Goal: Information Seeking & Learning: Learn about a topic

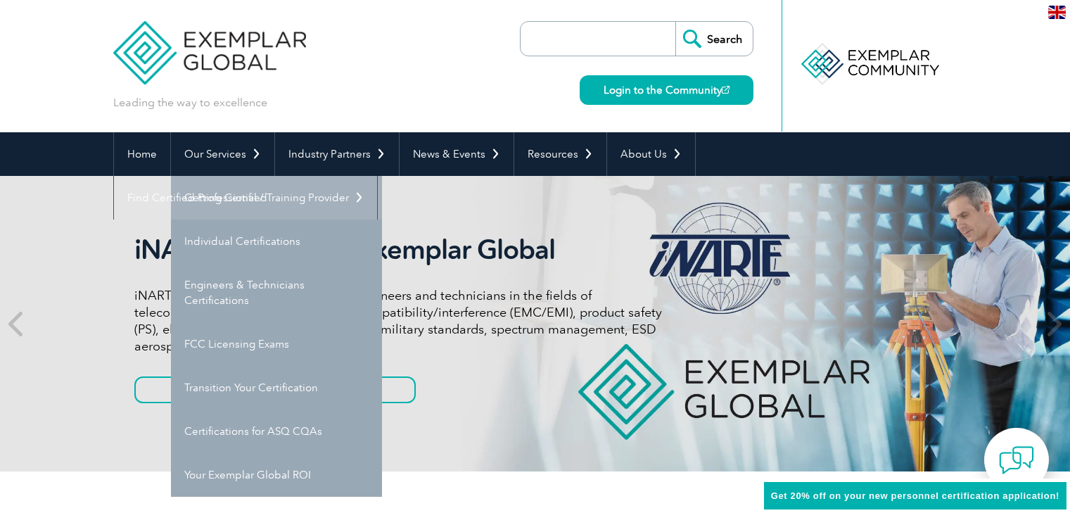
click at [217, 195] on link "Getting Certified" at bounding box center [276, 198] width 211 height 44
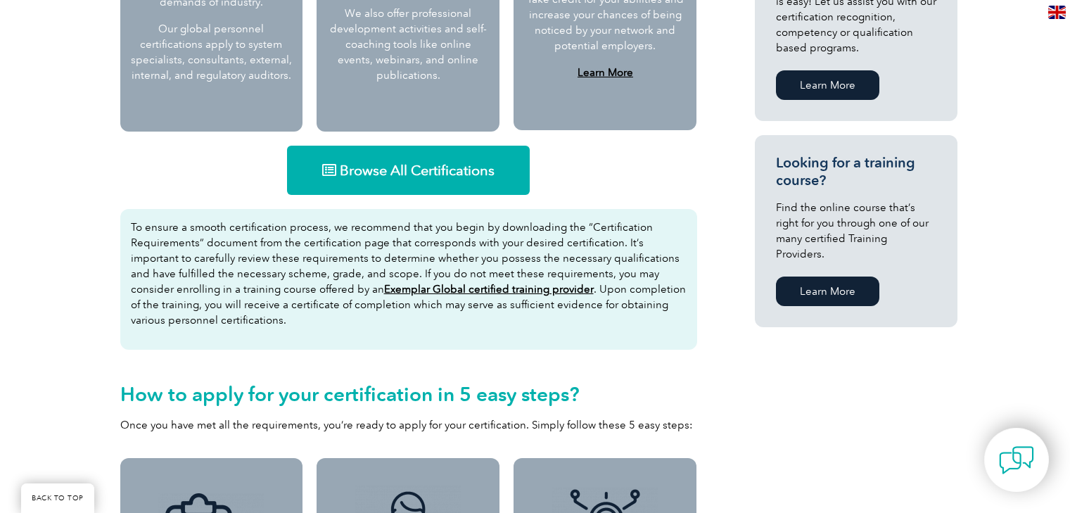
scroll to position [826, 0]
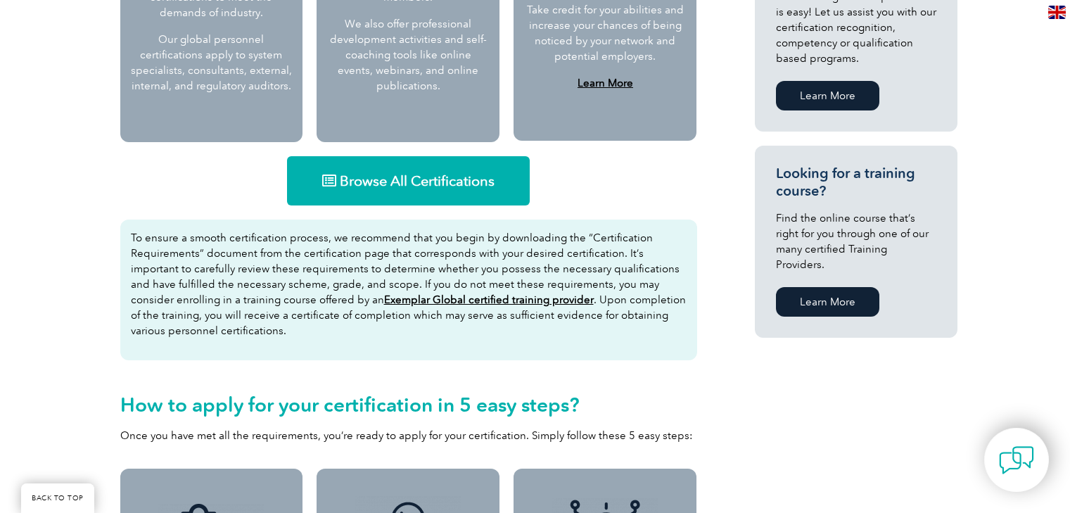
click at [447, 181] on span "Browse All Certifications" at bounding box center [417, 181] width 155 height 14
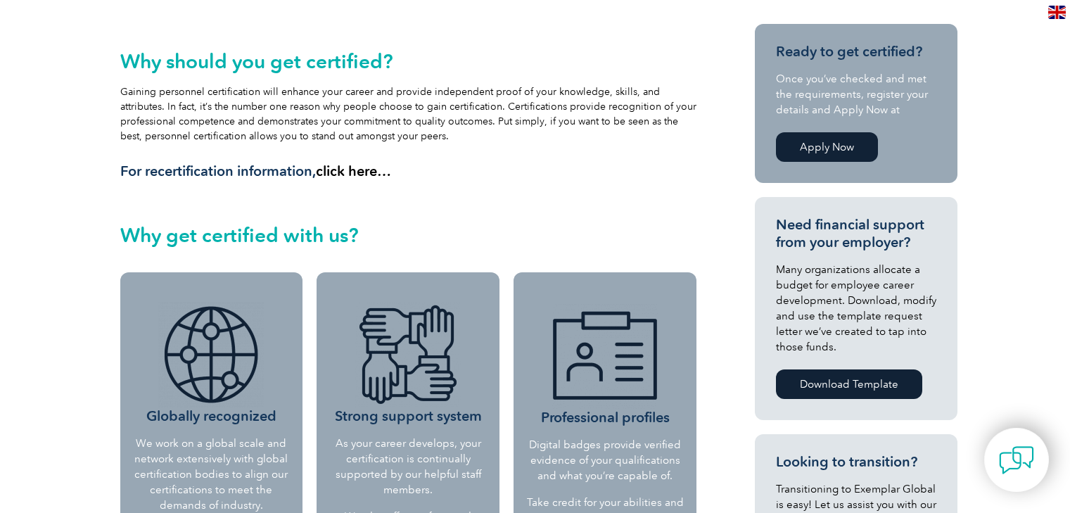
scroll to position [0, 0]
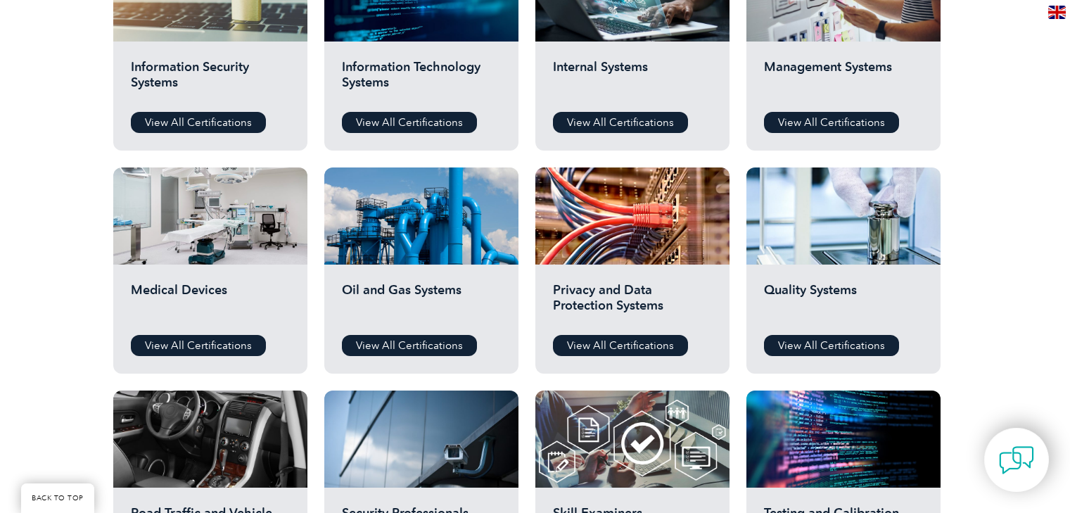
scroll to position [809, 0]
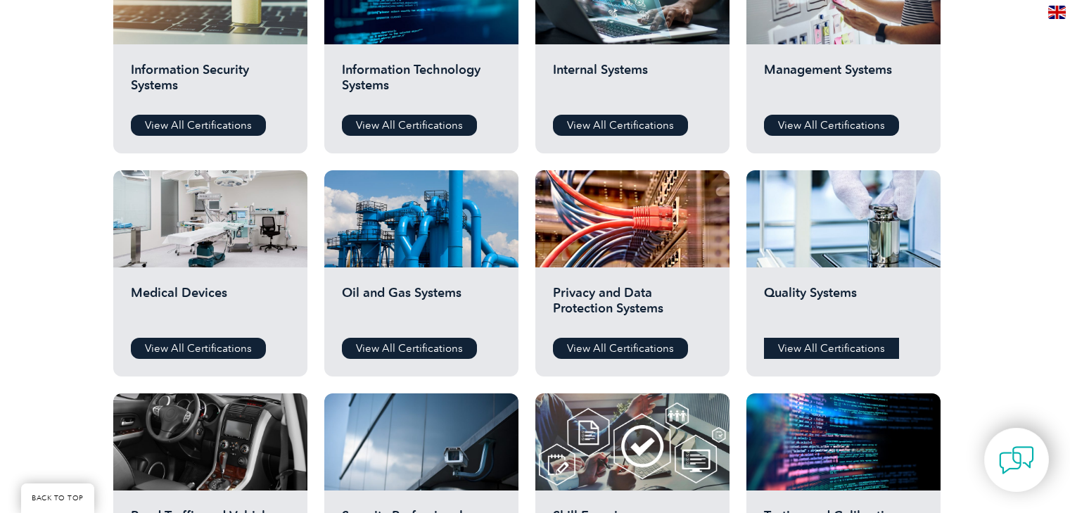
click at [845, 349] on link "View All Certifications" at bounding box center [831, 348] width 135 height 21
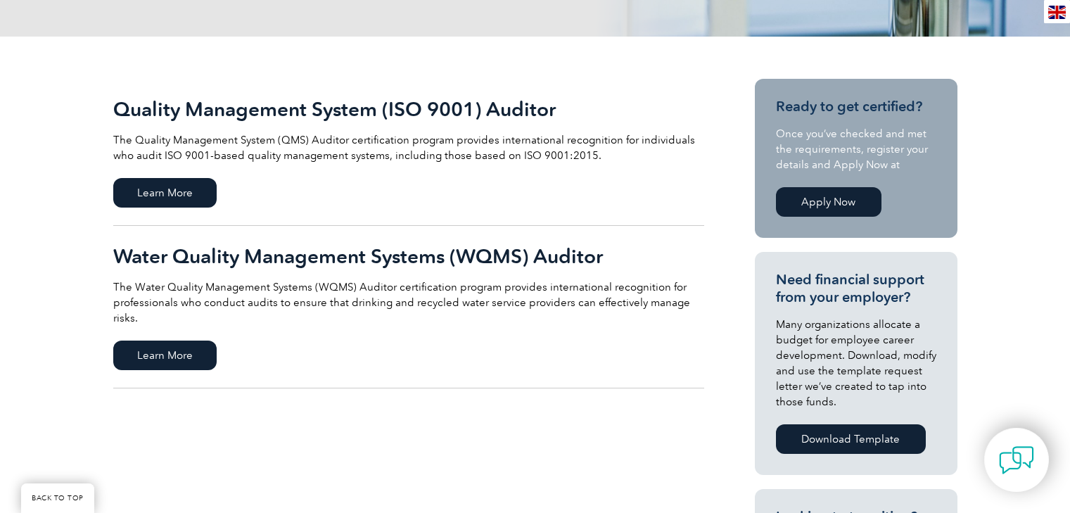
scroll to position [276, 0]
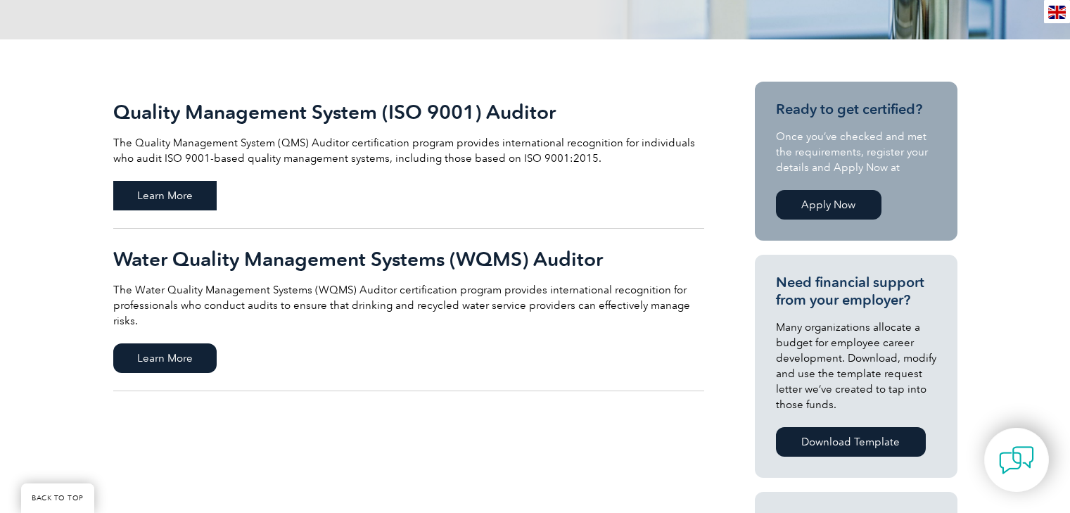
click at [184, 192] on span "Learn More" at bounding box center [164, 196] width 103 height 30
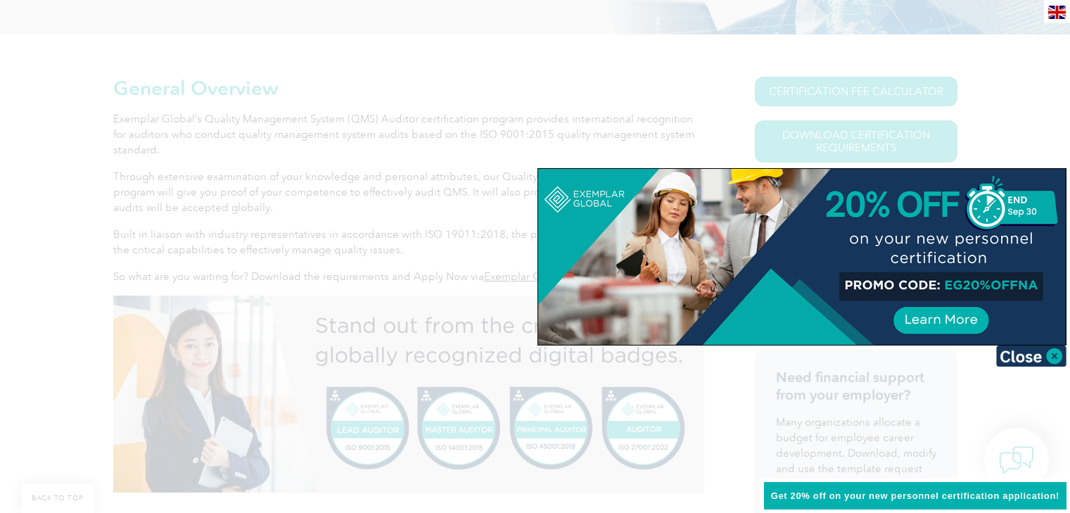
scroll to position [352, 0]
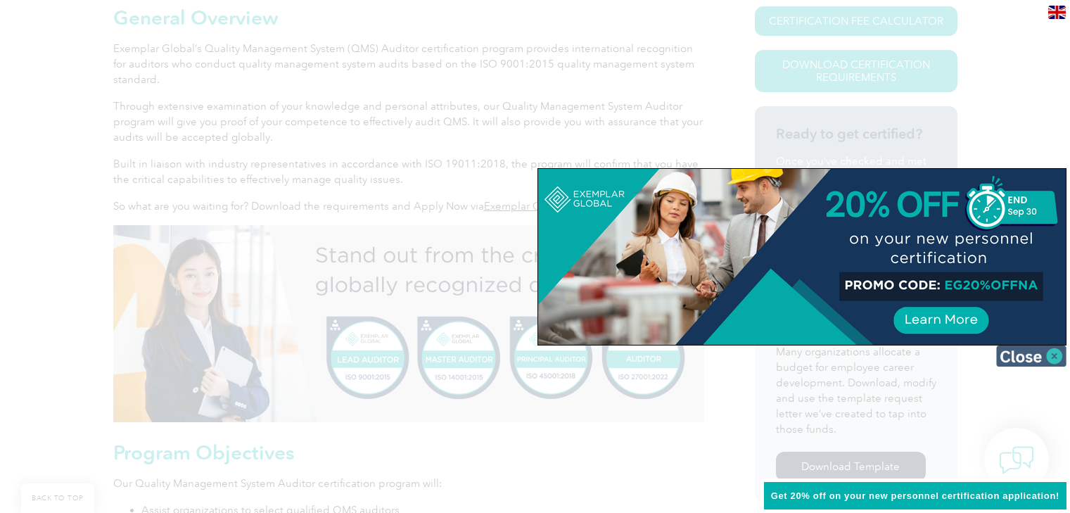
click at [1056, 356] on img at bounding box center [1031, 355] width 70 height 21
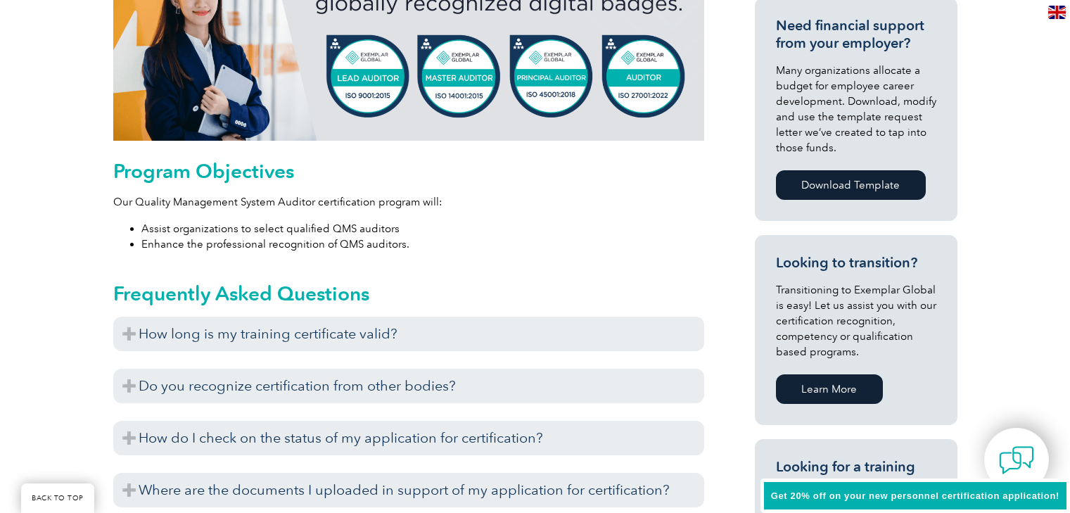
scroll to position [703, 0]
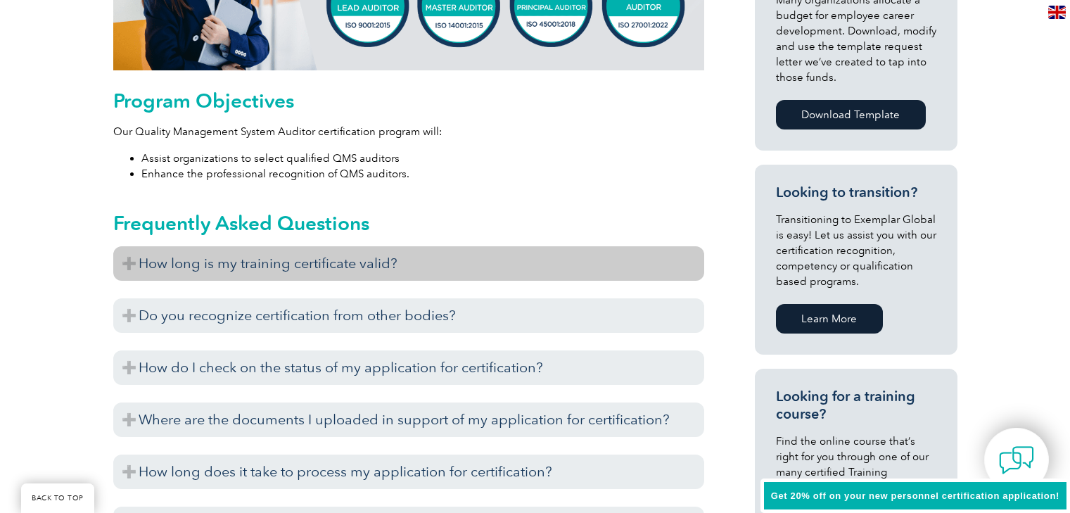
click at [132, 260] on h3 "How long is my training certificate valid?" at bounding box center [408, 263] width 591 height 34
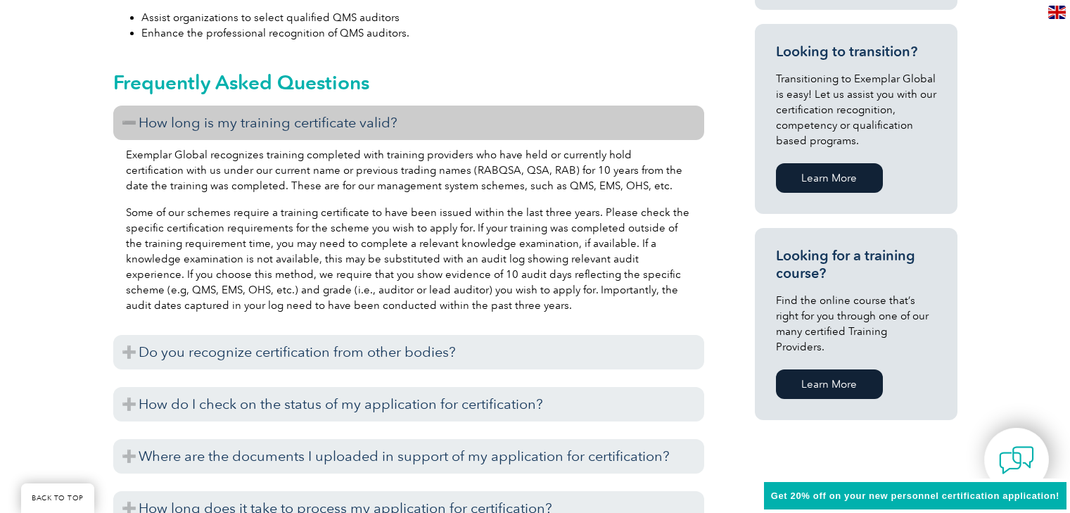
scroll to position [914, 0]
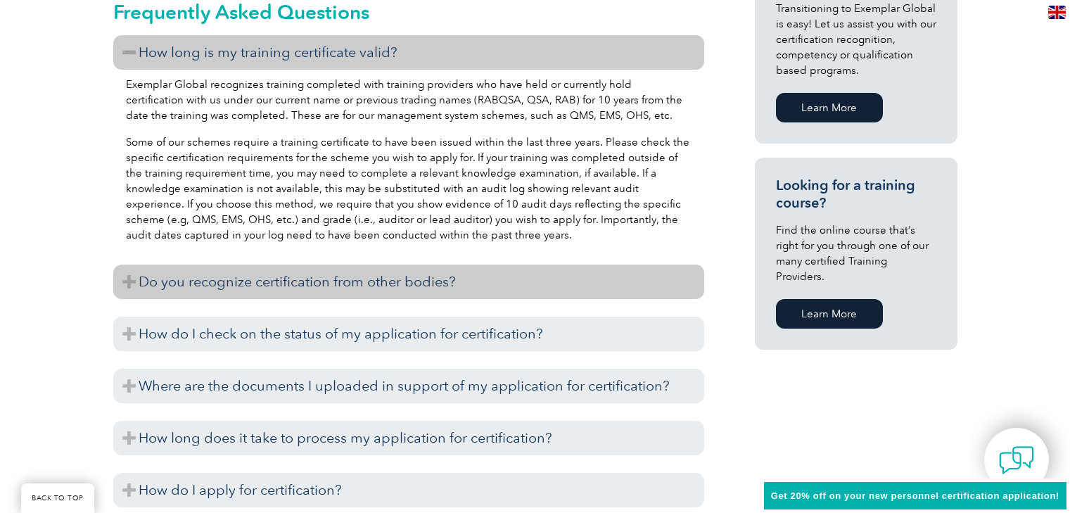
click at [134, 276] on h3 "Do you recognize certification from other bodies?" at bounding box center [408, 281] width 591 height 34
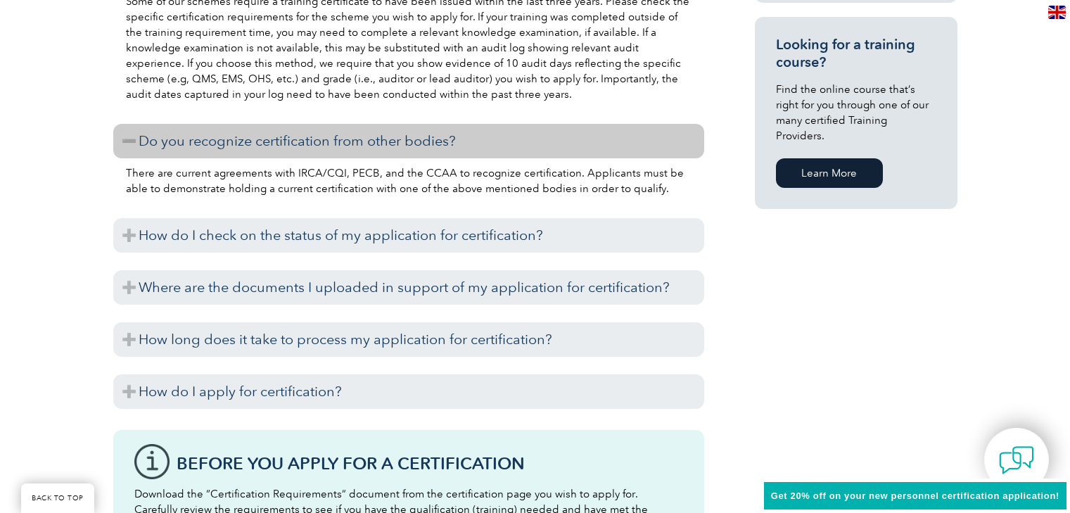
scroll to position [1125, 0]
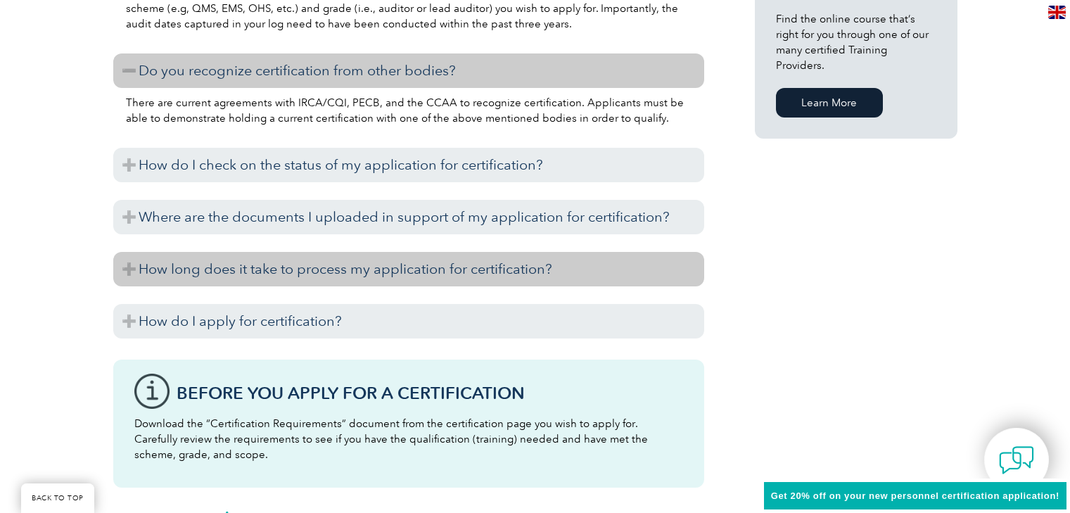
click at [130, 267] on h3 "How long does it take to process my application for certification?" at bounding box center [408, 269] width 591 height 34
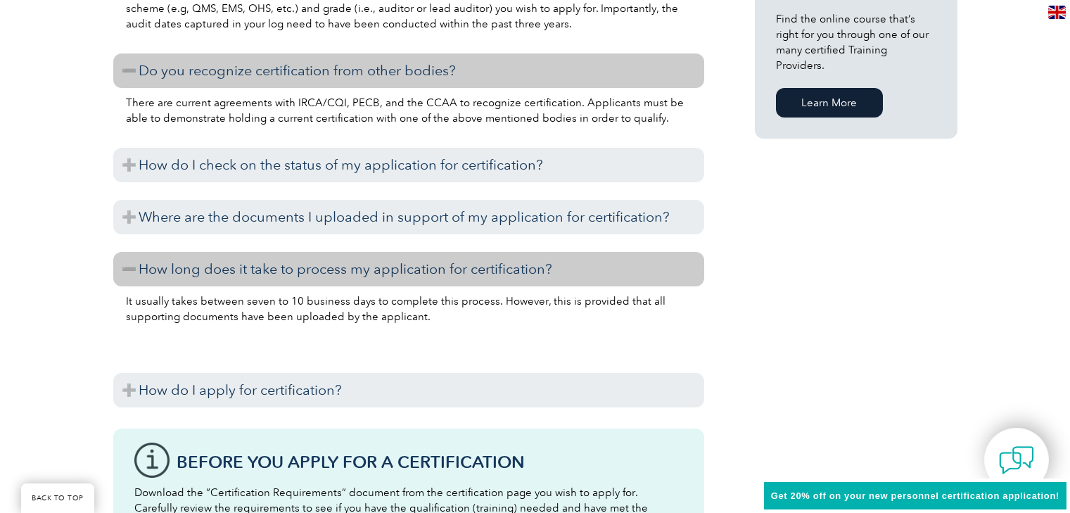
scroll to position [1196, 0]
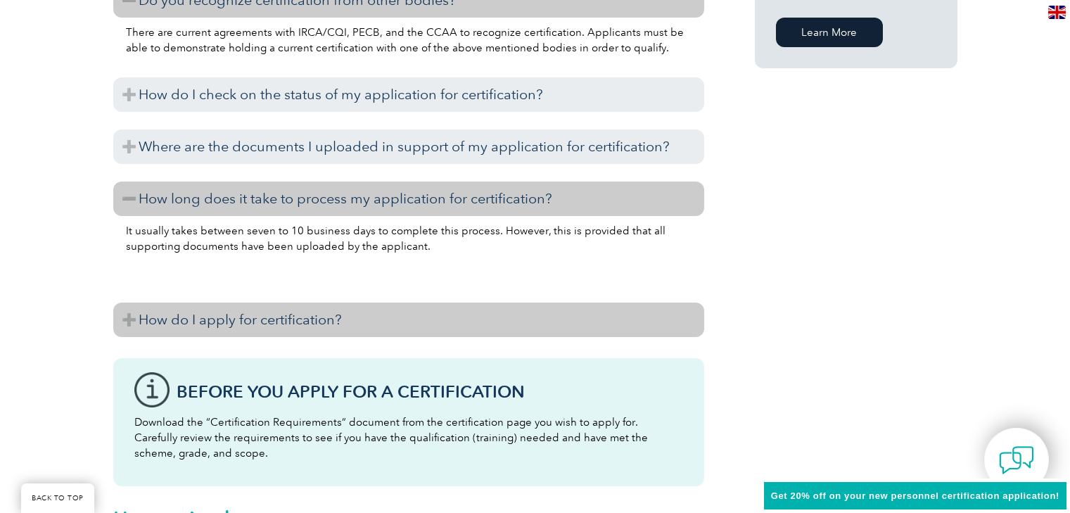
click at [125, 316] on h3 "How do I apply for certification?" at bounding box center [408, 319] width 591 height 34
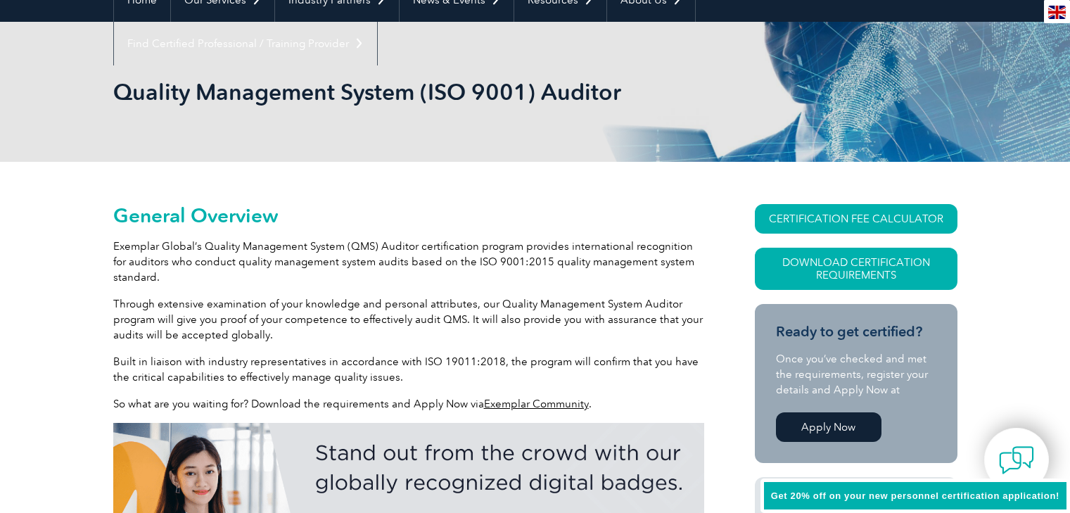
scroll to position [0, 0]
